Goal: Find specific page/section: Find specific page/section

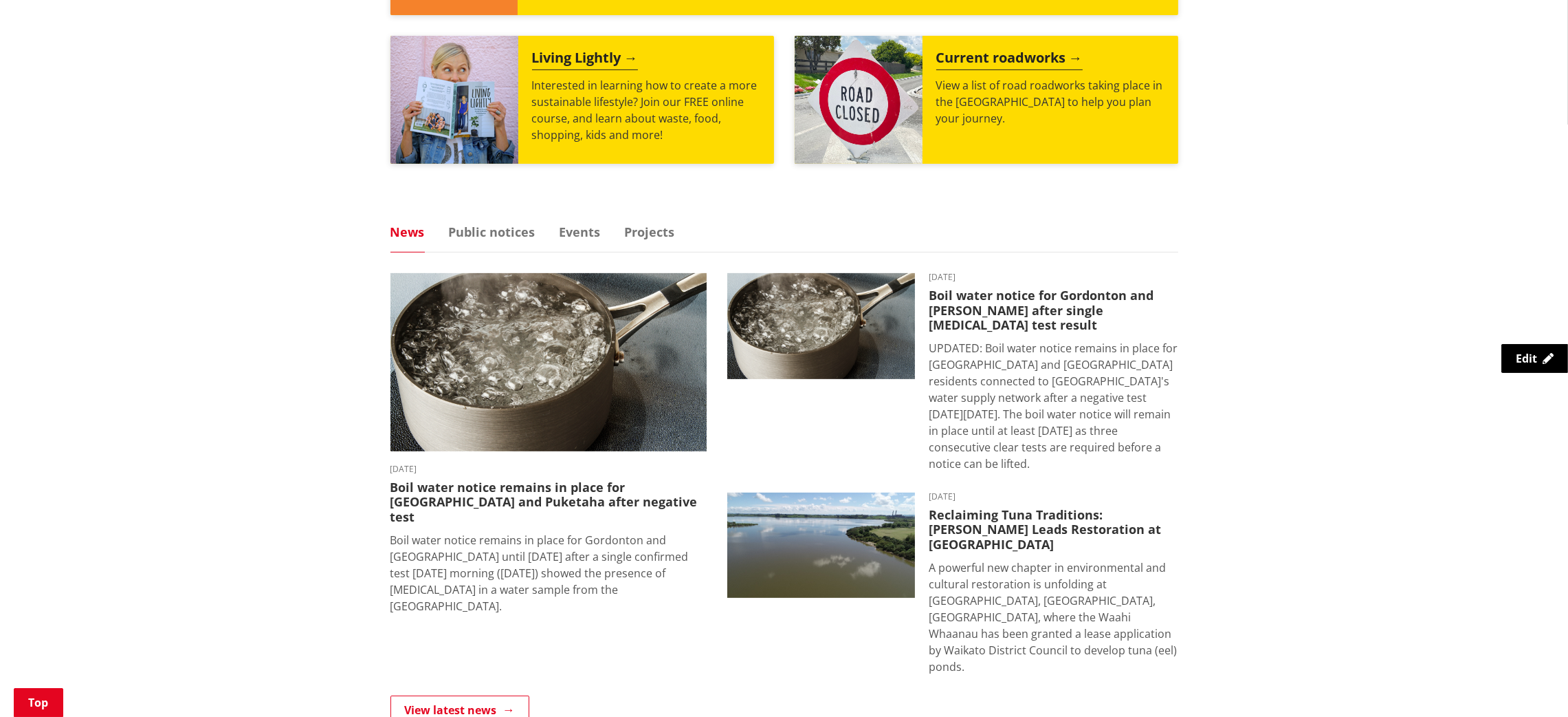
scroll to position [795, 0]
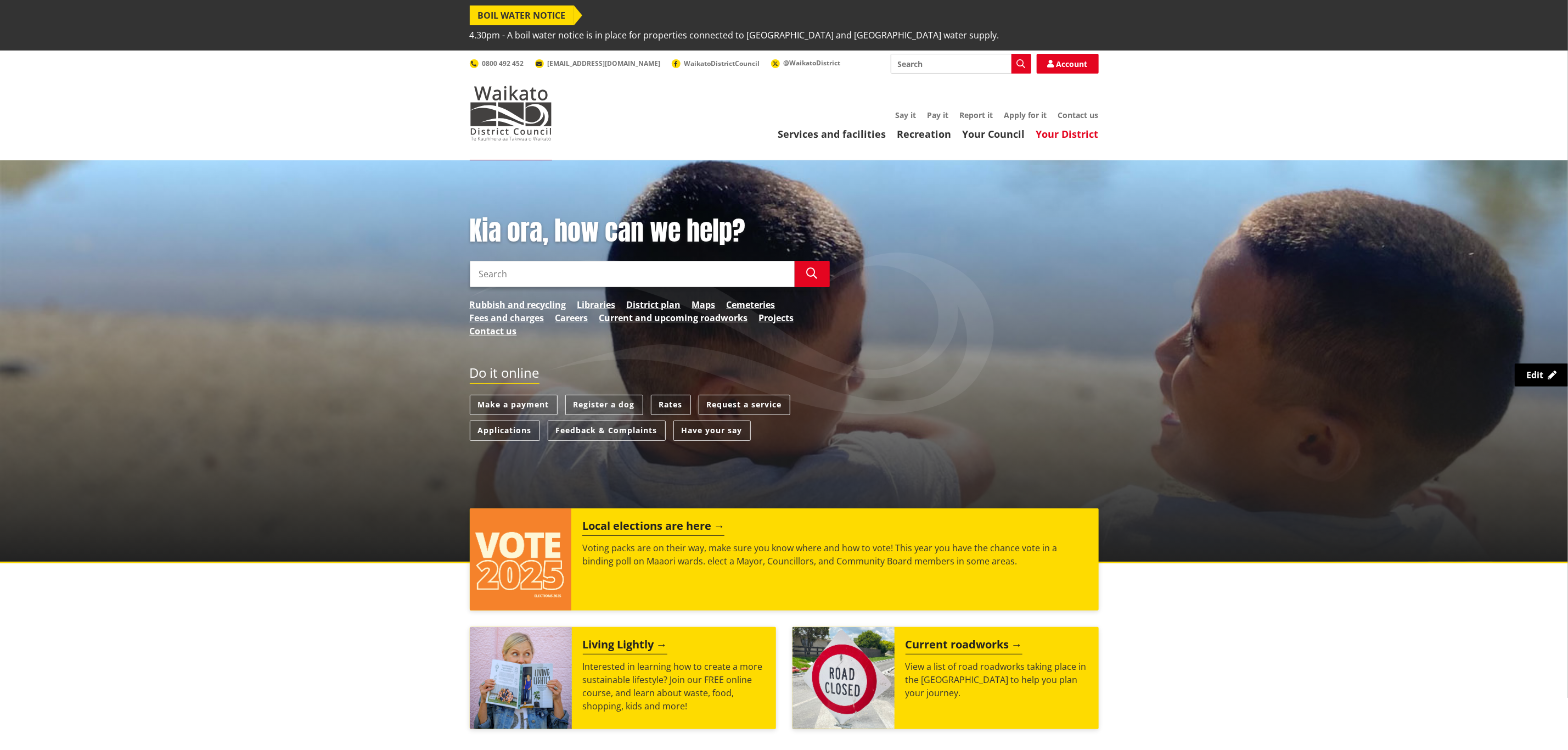
click at [1067, 127] on link "Your District" at bounding box center [1067, 134] width 63 height 13
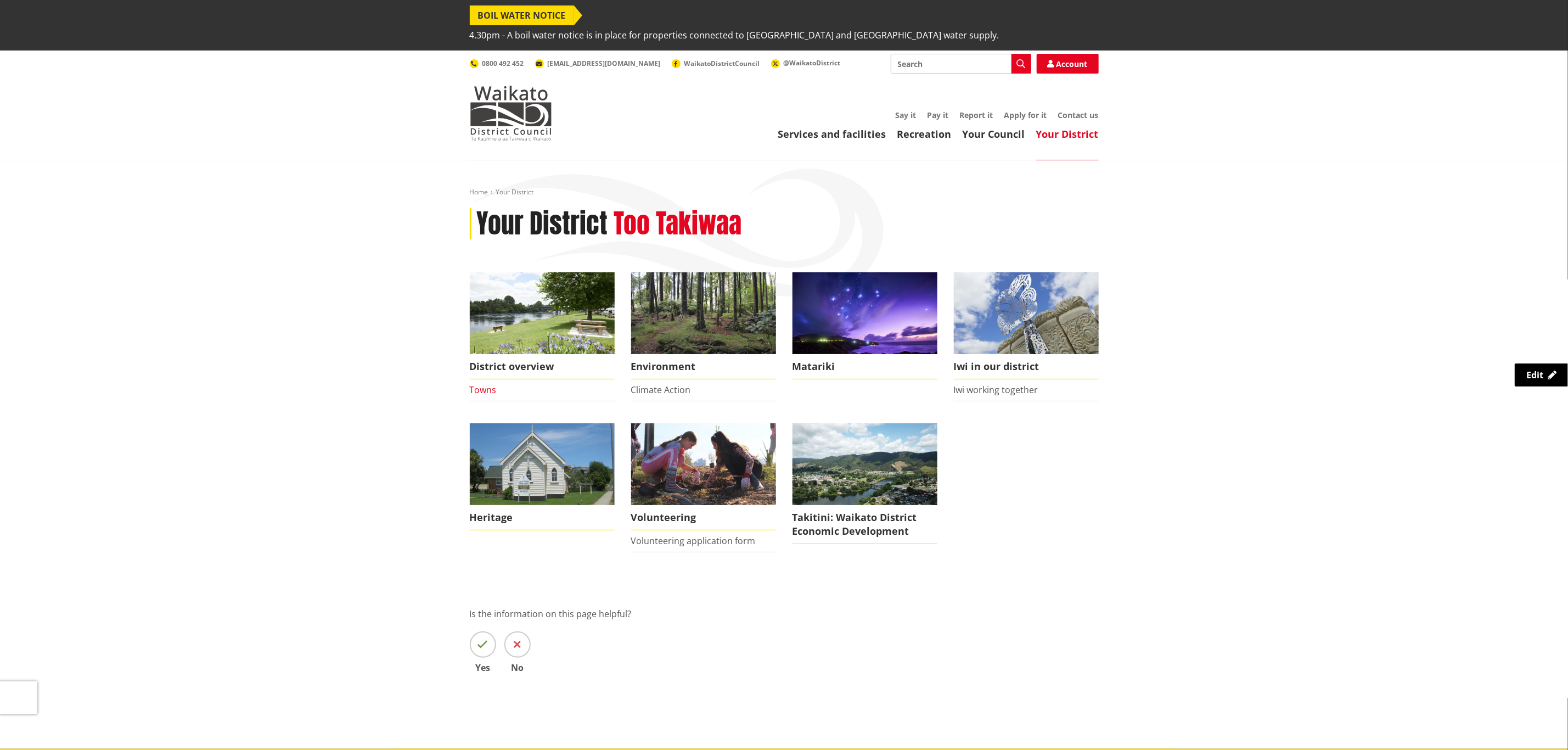
click at [488, 384] on link "Towns" at bounding box center [483, 390] width 27 height 12
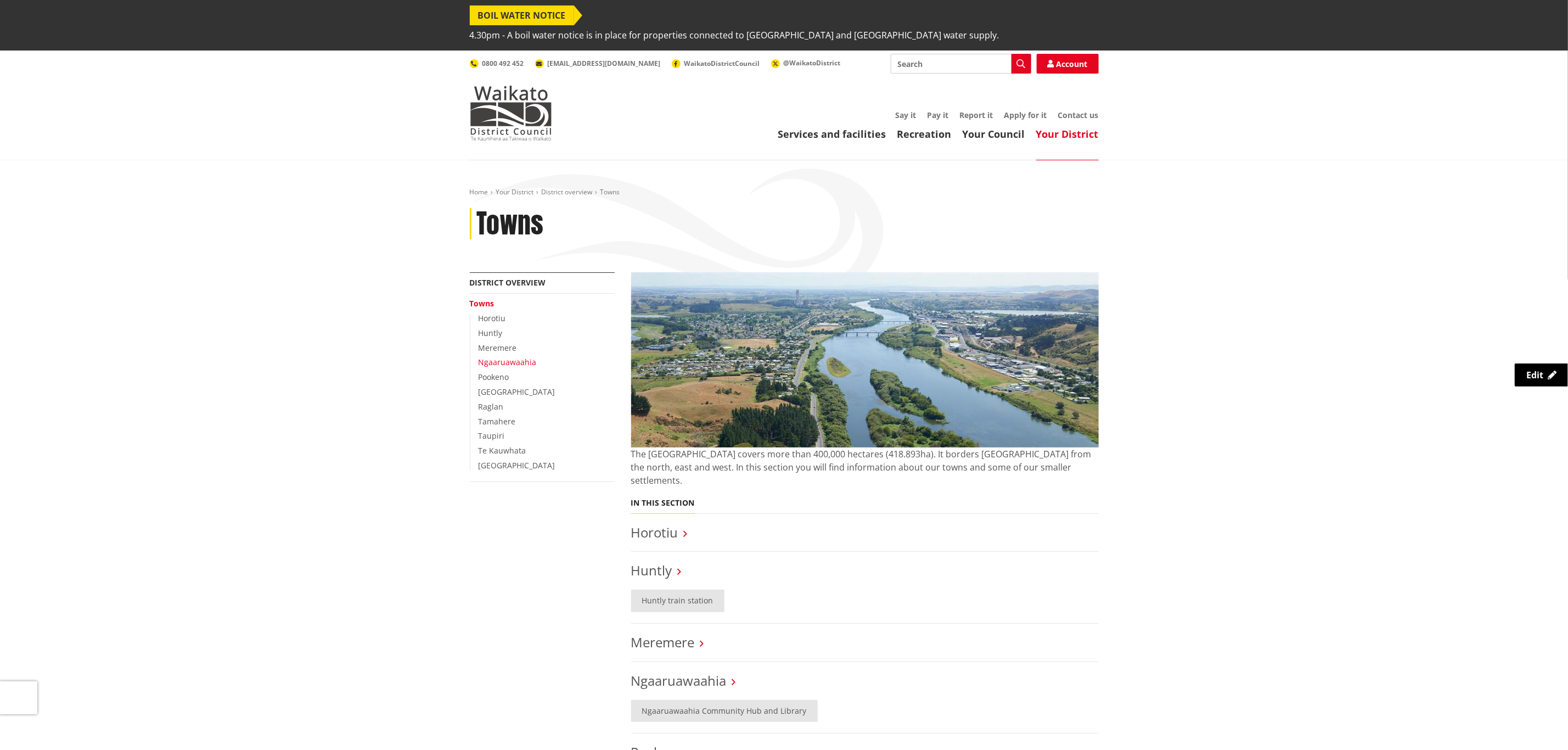
click at [516, 357] on link "Ngaaruawaahia" at bounding box center [508, 362] width 58 height 10
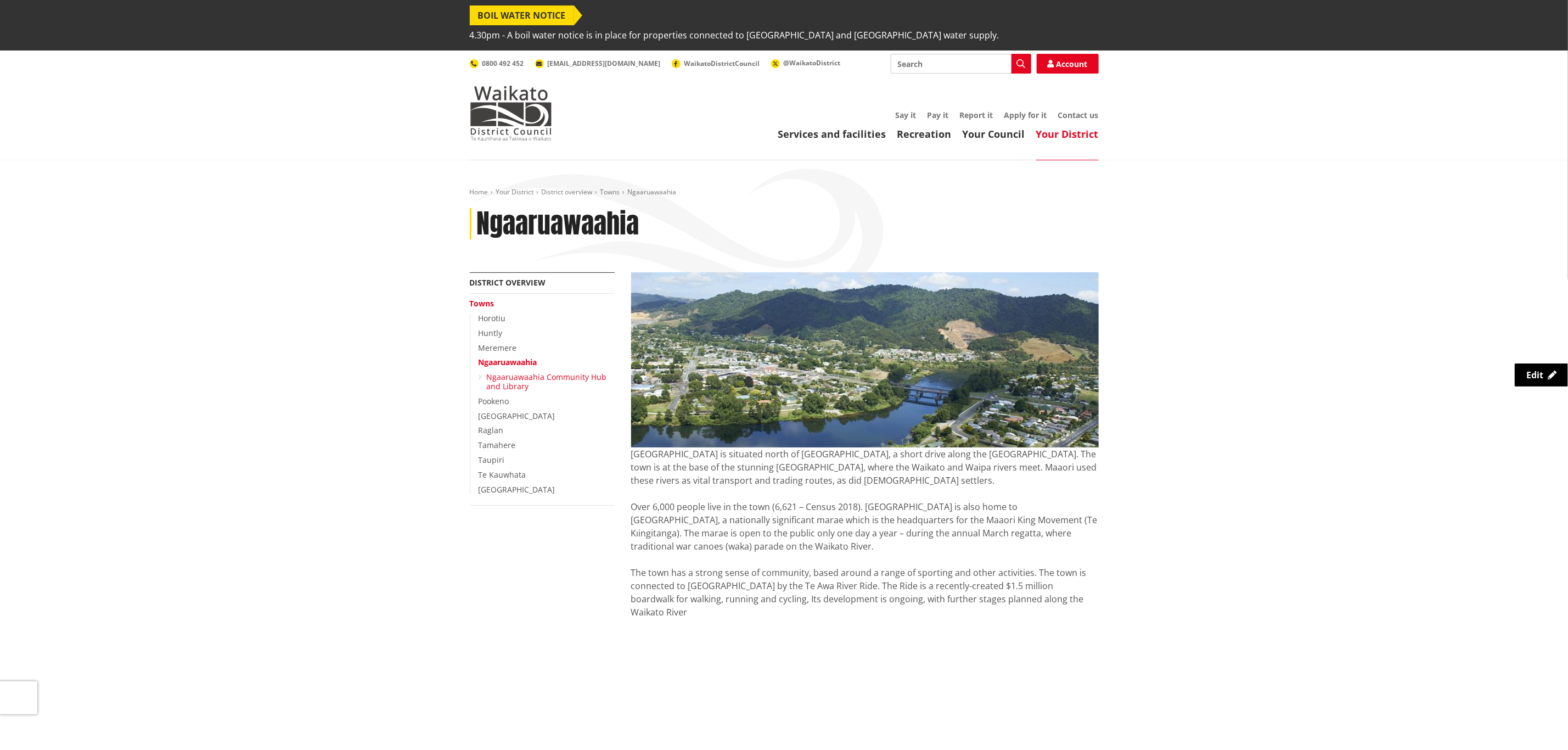
click at [547, 371] on link "Ngaaruawaahia Community Hub and Library" at bounding box center [547, 381] width 120 height 19
click at [513, 371] on link "Ngaaruawaahia Community Hub and Library" at bounding box center [547, 381] width 120 height 19
click at [509, 371] on link "Ngaaruawaahia Community Hub and Library" at bounding box center [547, 381] width 120 height 19
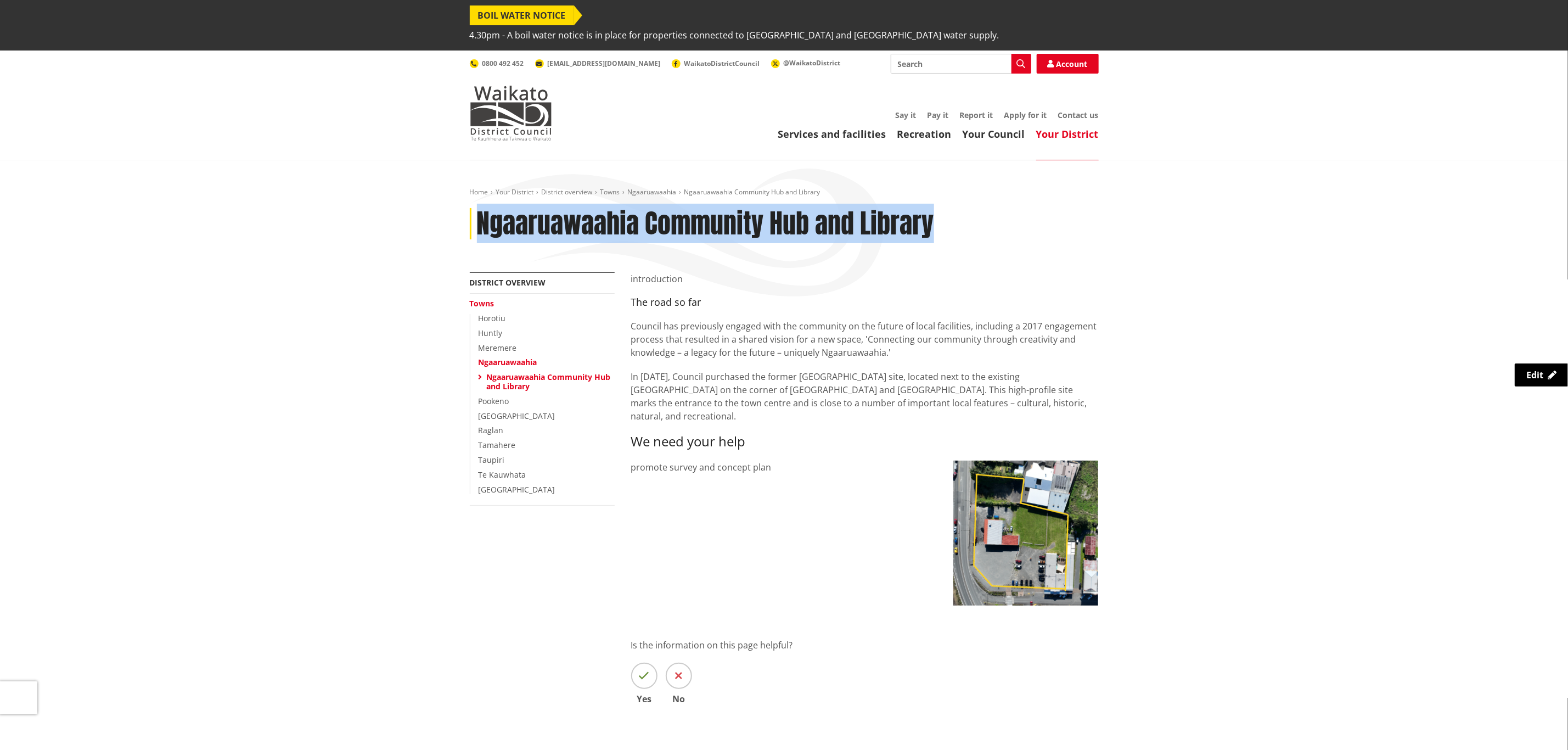
drag, startPoint x: 957, startPoint y: 202, endPoint x: 476, endPoint y: 203, distance: 481.0
click at [476, 208] on div "Ngaaruawaahia Community Hub and Library" at bounding box center [784, 224] width 629 height 32
copy h1 "Ngaaruawaahia Community Hub and Library"
